Goal: Information Seeking & Learning: Learn about a topic

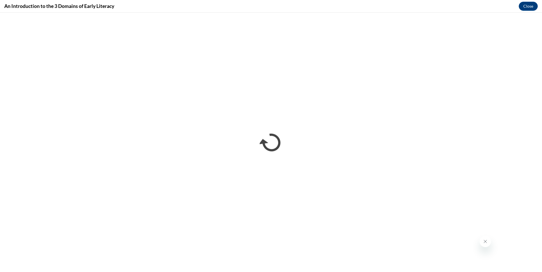
click at [485, 241] on icon "Close message from company" at bounding box center [484, 242] width 5 height 5
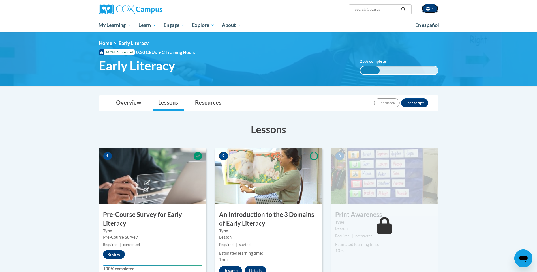
click at [433, 7] on button "button" at bounding box center [430, 8] width 17 height 9
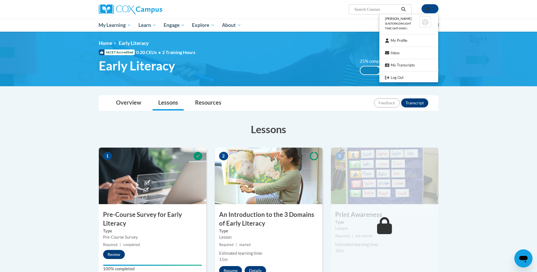
click at [341, 53] on div "<en>My Learning</en><fr>New fr_My Learning</fr><it>New it_My Learning</it><de>N…" at bounding box center [268, 59] width 357 height 38
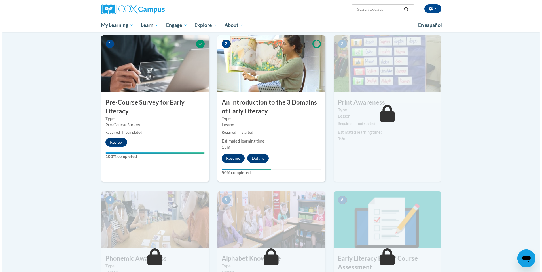
scroll to position [113, 0]
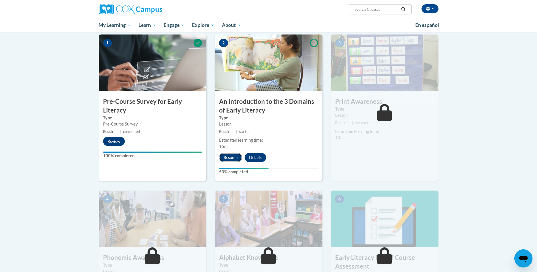
click at [231, 159] on button "Resume" at bounding box center [230, 157] width 23 height 9
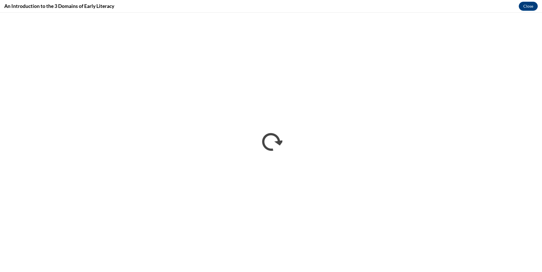
scroll to position [0, 0]
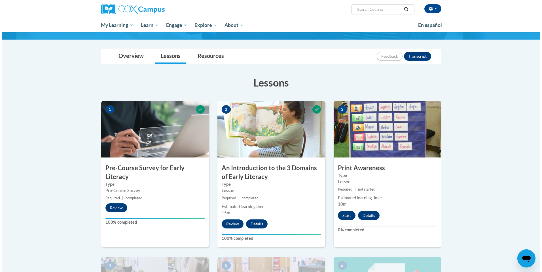
scroll to position [57, 0]
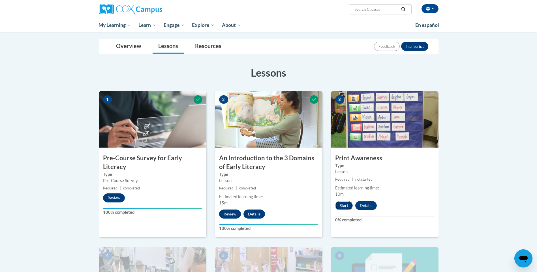
click at [345, 206] on button "Start" at bounding box center [344, 205] width 18 height 9
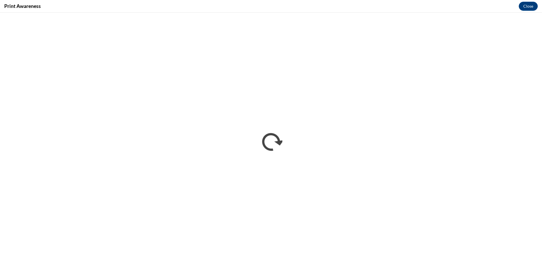
scroll to position [0, 0]
